Goal: Check status: Check status

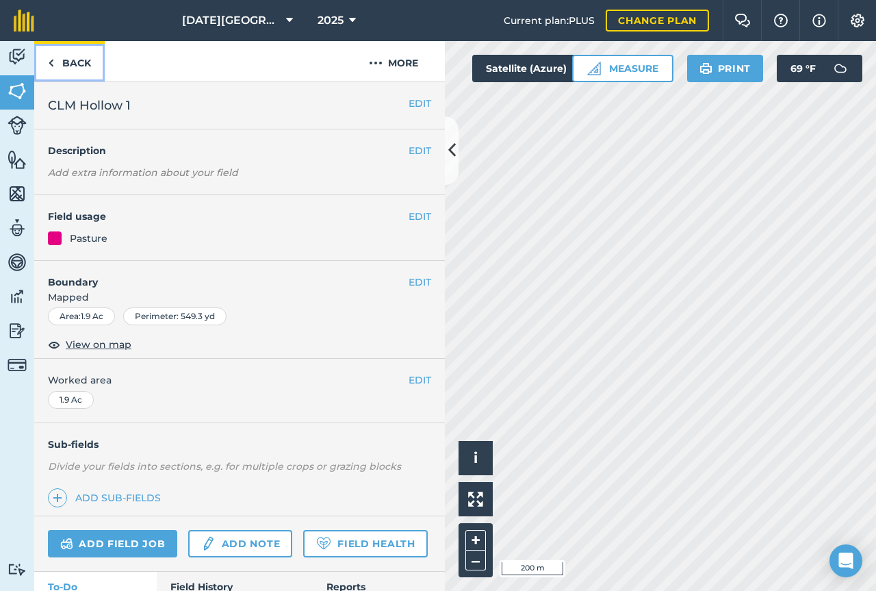
click at [47, 64] on link "Back" at bounding box center [69, 61] width 70 height 40
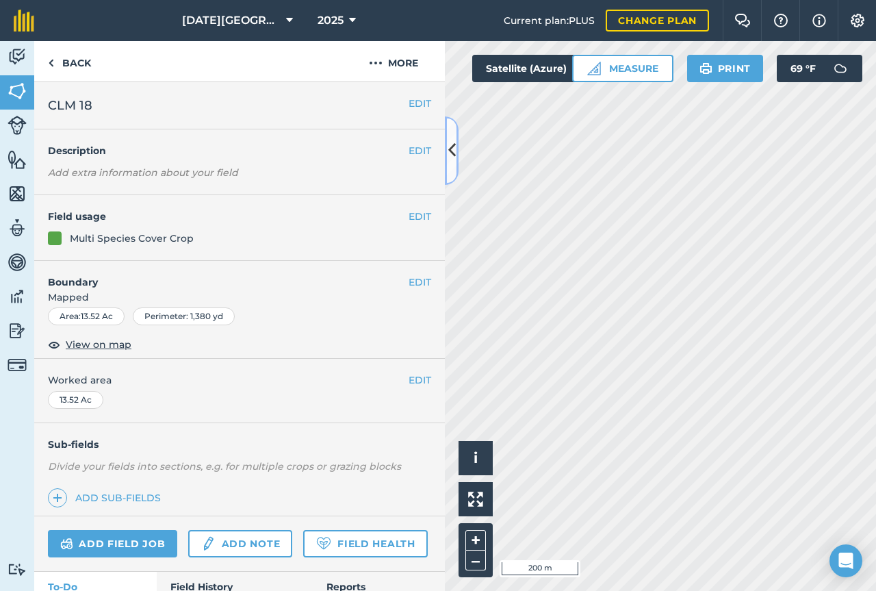
click at [447, 142] on button at bounding box center [452, 150] width 14 height 68
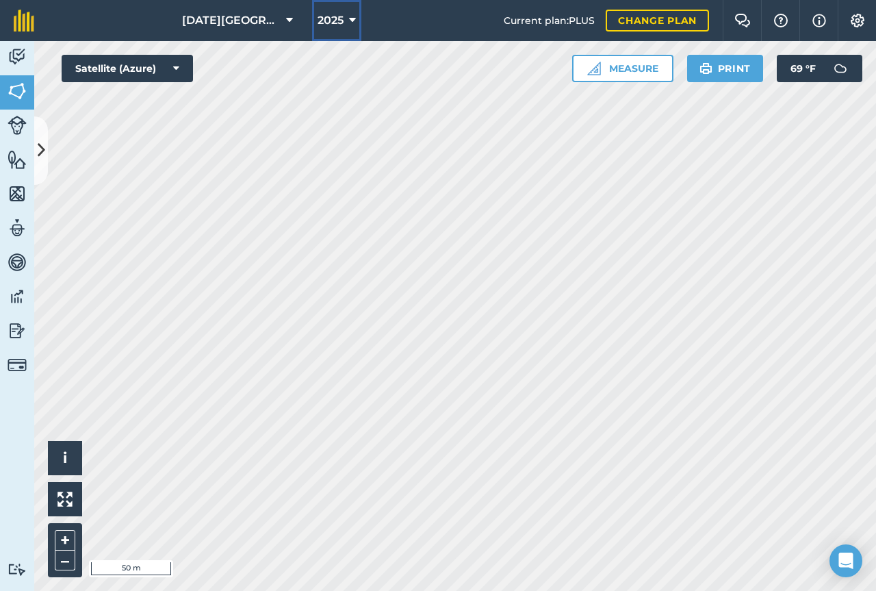
click at [324, 16] on span "2025" at bounding box center [331, 20] width 26 height 16
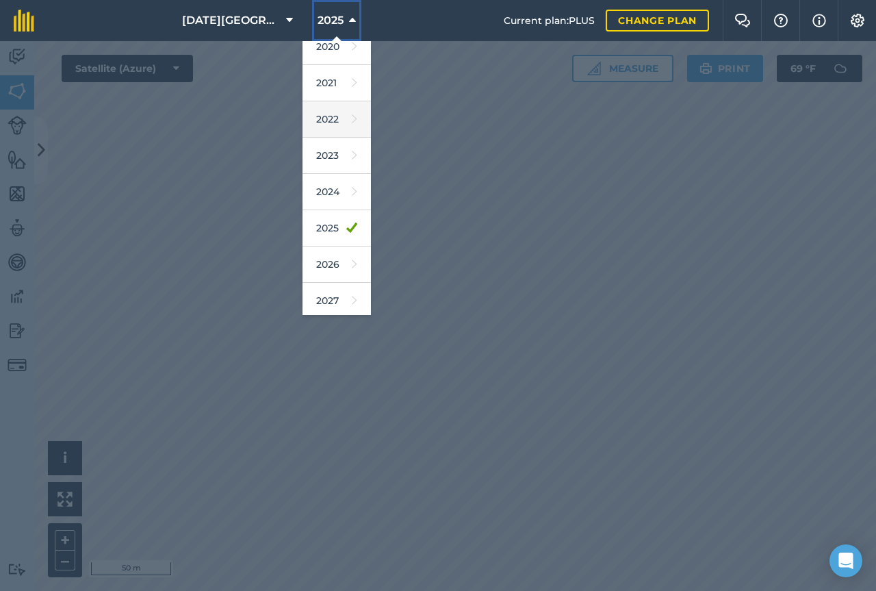
scroll to position [125, 0]
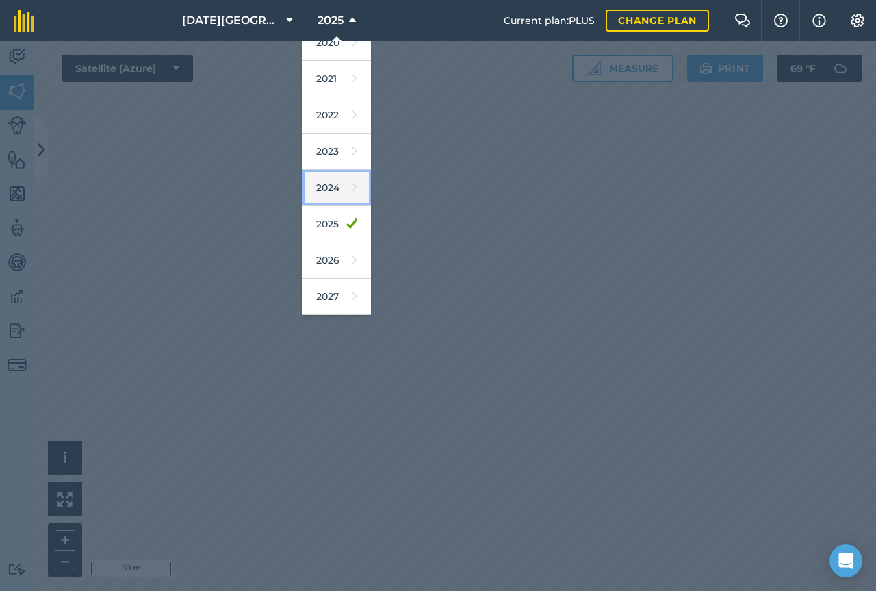
click at [328, 193] on link "2024" at bounding box center [336, 188] width 68 height 36
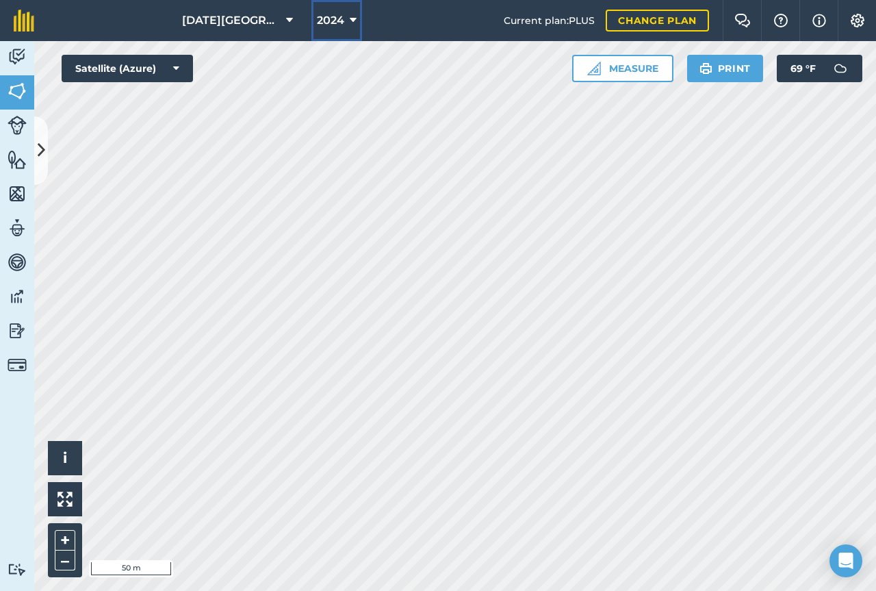
click at [341, 29] on button "2024" at bounding box center [336, 20] width 51 height 41
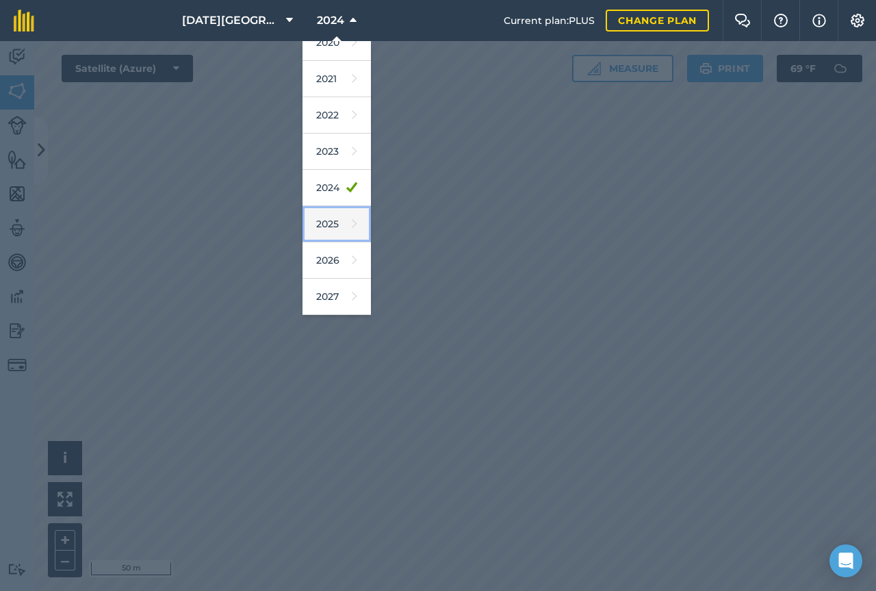
click at [352, 220] on icon at bounding box center [354, 223] width 5 height 19
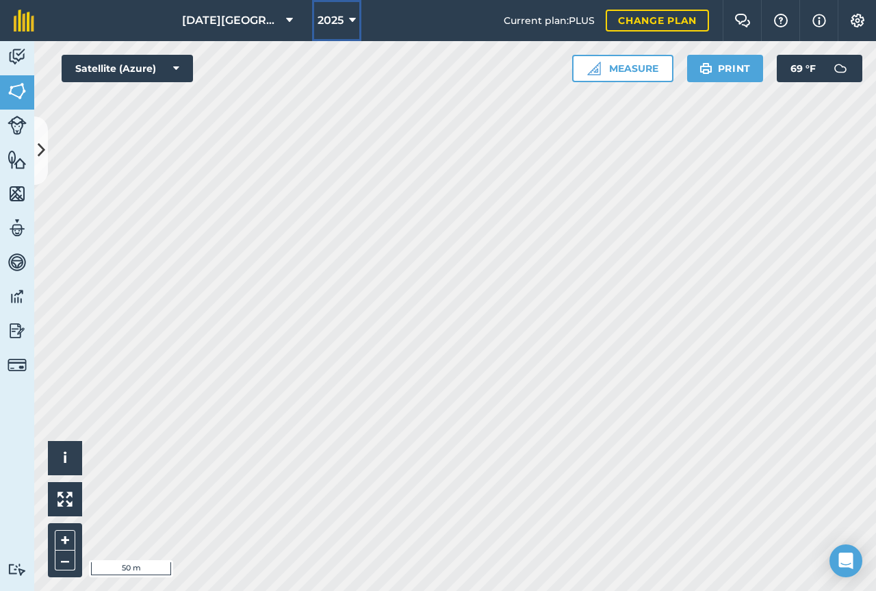
click at [315, 8] on button "2025" at bounding box center [336, 20] width 49 height 41
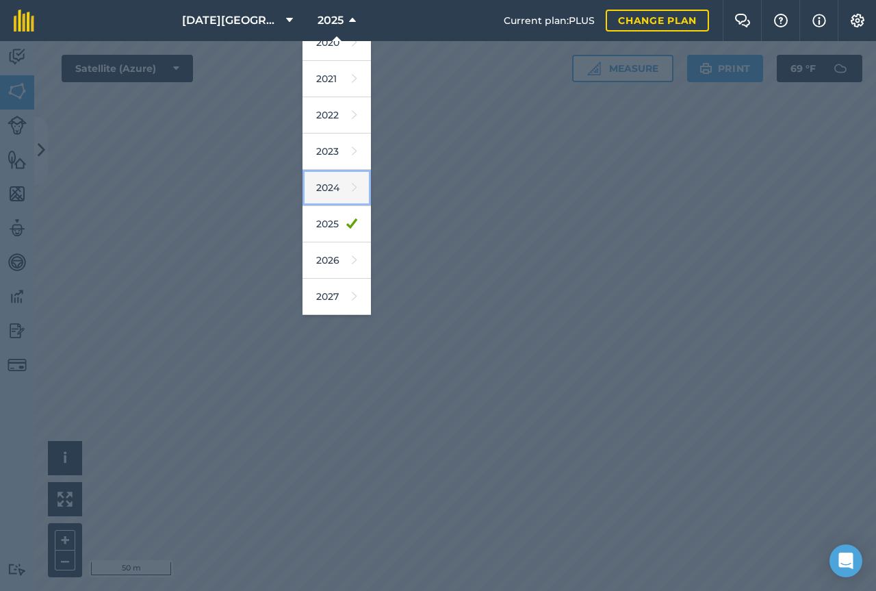
click at [331, 192] on link "2024" at bounding box center [336, 188] width 68 height 36
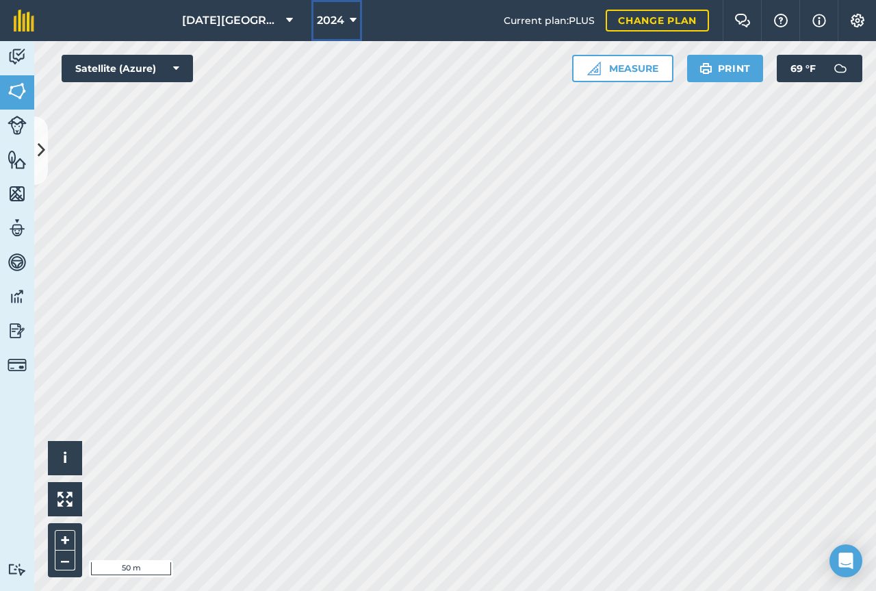
click at [331, 18] on span "2024" at bounding box center [330, 20] width 27 height 16
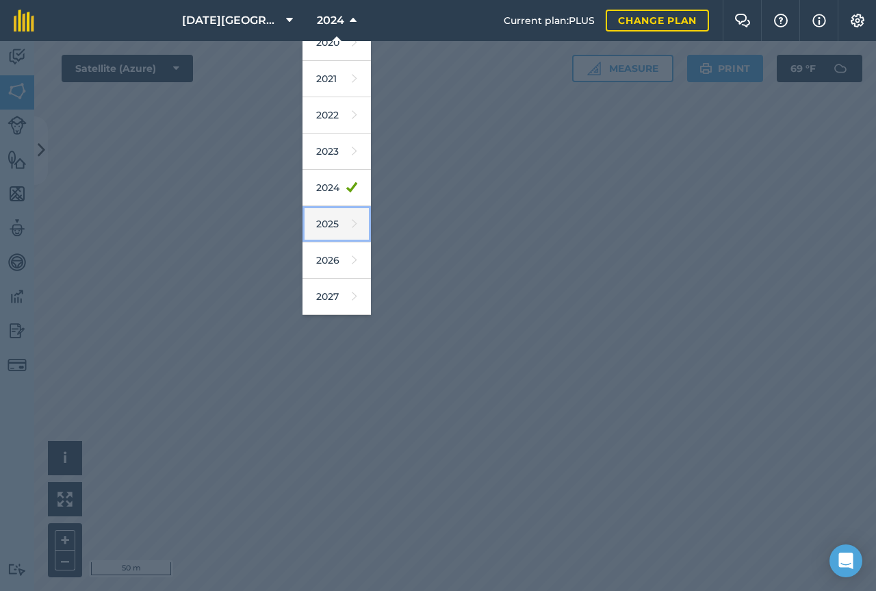
click at [326, 225] on link "2025" at bounding box center [336, 224] width 68 height 36
